Goal: Find specific page/section: Find specific page/section

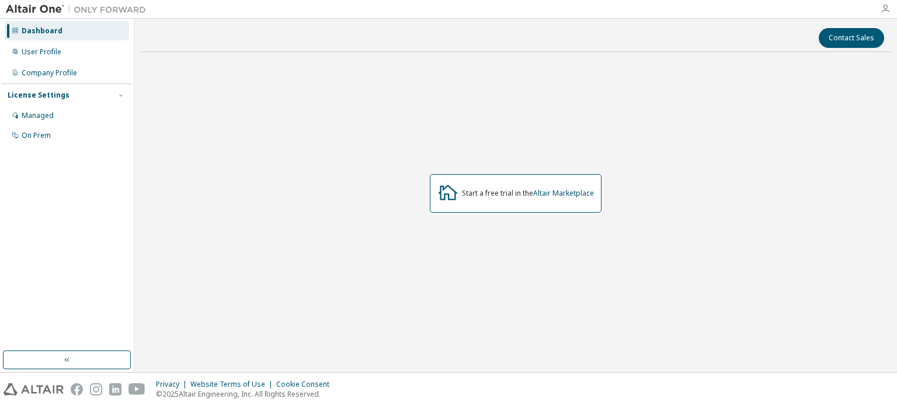
click at [882, 11] on icon "button" at bounding box center [884, 8] width 9 height 9
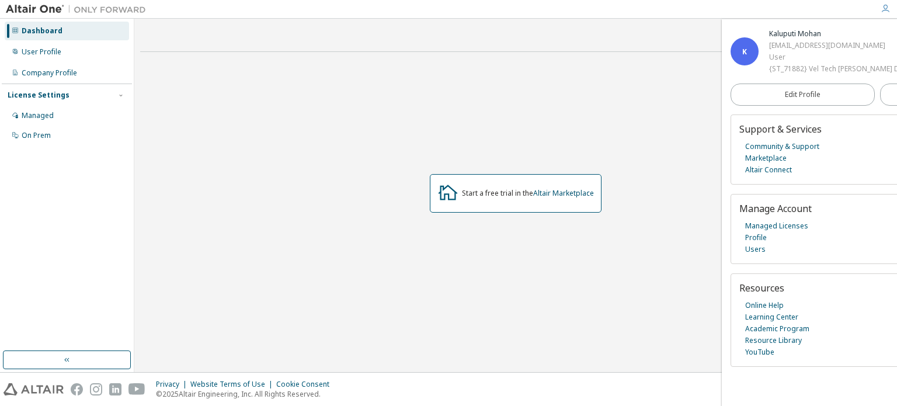
click at [395, 105] on div "Start a free trial in the Altair Marketplace" at bounding box center [515, 193] width 751 height 264
click at [769, 155] on link "Marketplace" at bounding box center [765, 158] width 41 height 12
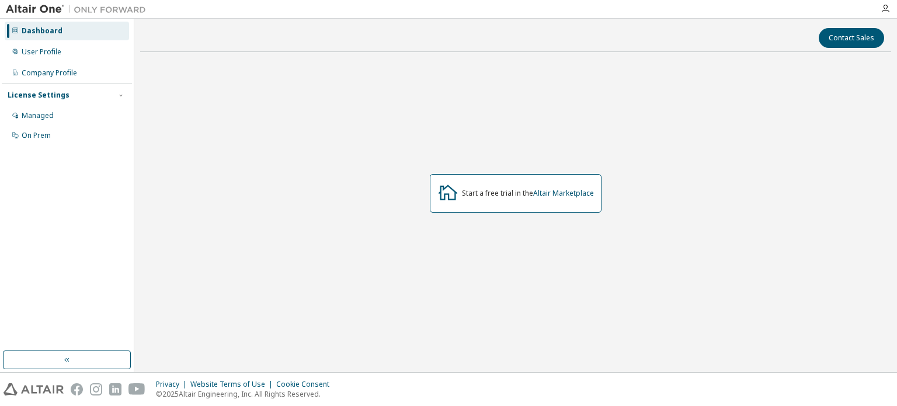
click at [594, 215] on div "Start a free trial in the Altair Marketplace" at bounding box center [515, 193] width 751 height 264
click at [47, 131] on div "On Prem" at bounding box center [36, 135] width 29 height 9
